Goal: Transaction & Acquisition: Purchase product/service

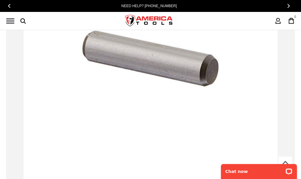
scroll to position [182, 0]
